Goal: Understand process/instructions: Learn how to perform a task or action

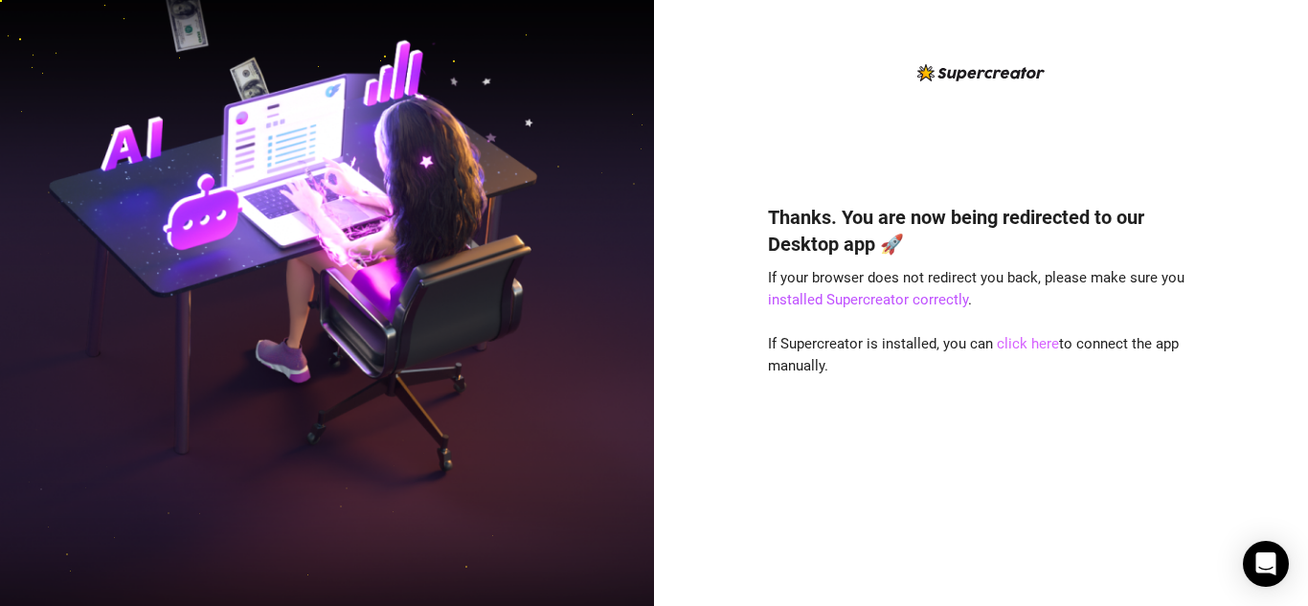
click at [1018, 346] on link "click here" at bounding box center [1028, 343] width 62 height 17
click at [1013, 345] on link "click here" at bounding box center [1028, 343] width 62 height 17
click at [1032, 343] on link "click here" at bounding box center [1028, 343] width 62 height 17
click at [1031, 346] on link "click here" at bounding box center [1028, 343] width 62 height 17
click at [1025, 342] on link "click here" at bounding box center [1028, 343] width 62 height 17
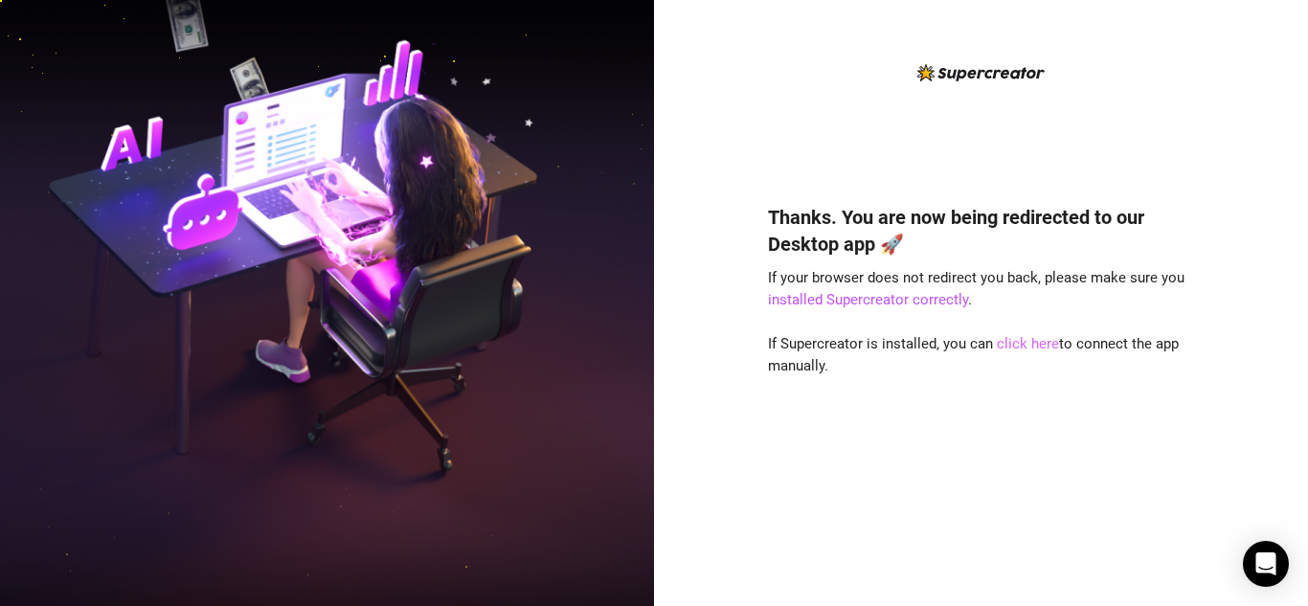
click at [1032, 347] on link "click here" at bounding box center [1028, 343] width 62 height 17
click at [1030, 345] on link "click here" at bounding box center [1028, 343] width 62 height 17
click at [1013, 341] on link "click here" at bounding box center [1028, 343] width 62 height 17
click at [1025, 342] on link "click here" at bounding box center [1028, 343] width 62 height 17
click at [999, 345] on link "click here" at bounding box center [1028, 343] width 62 height 17
